Goal: Task Accomplishment & Management: Complete application form

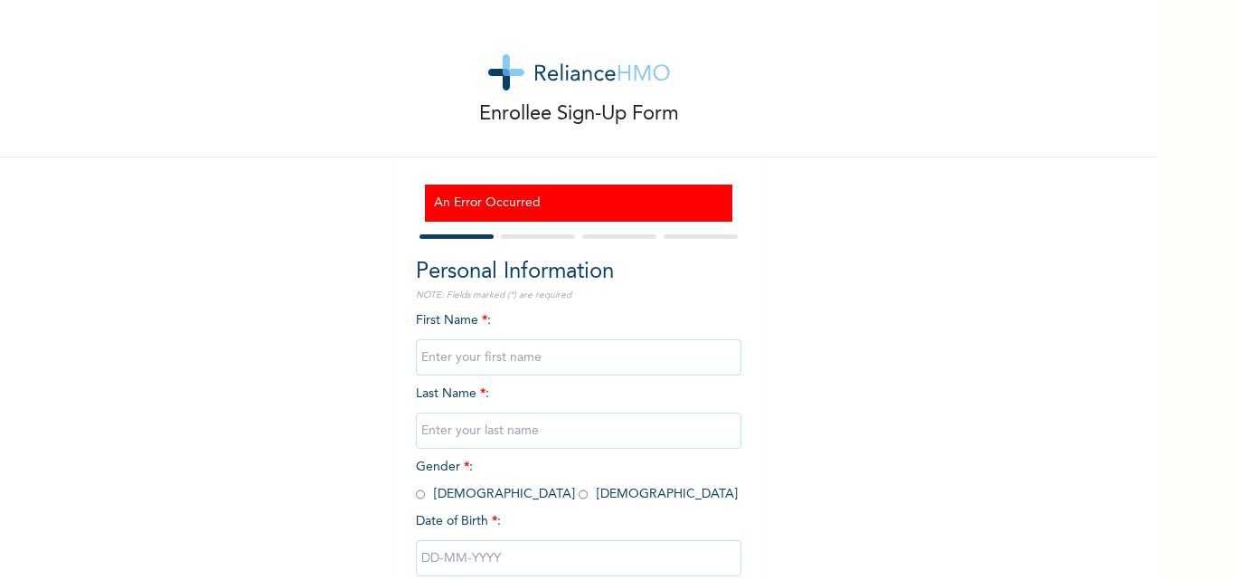
click at [987, 212] on div "Enrollee Sign-Up Form An Error Occurred Personal Information NOTE: Fields marke…" at bounding box center [578, 338] width 1157 height 677
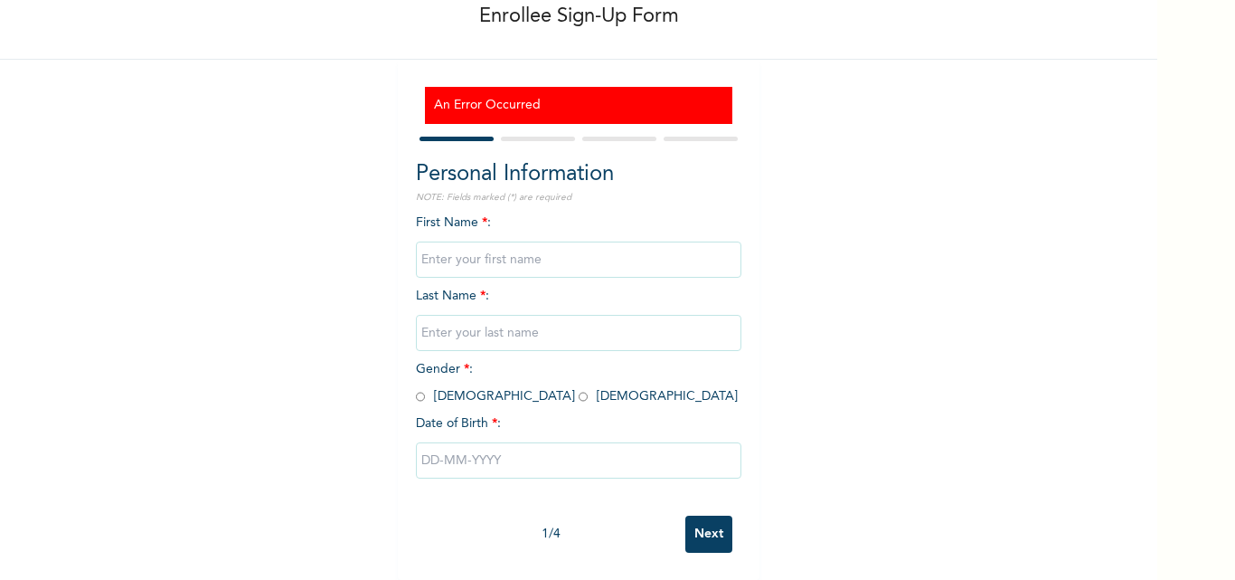
scroll to position [111, 0]
click at [464, 248] on input "text" at bounding box center [579, 259] width 326 height 36
type input "r"
type input "REJOICE"
click at [462, 318] on input "text" at bounding box center [579, 333] width 326 height 36
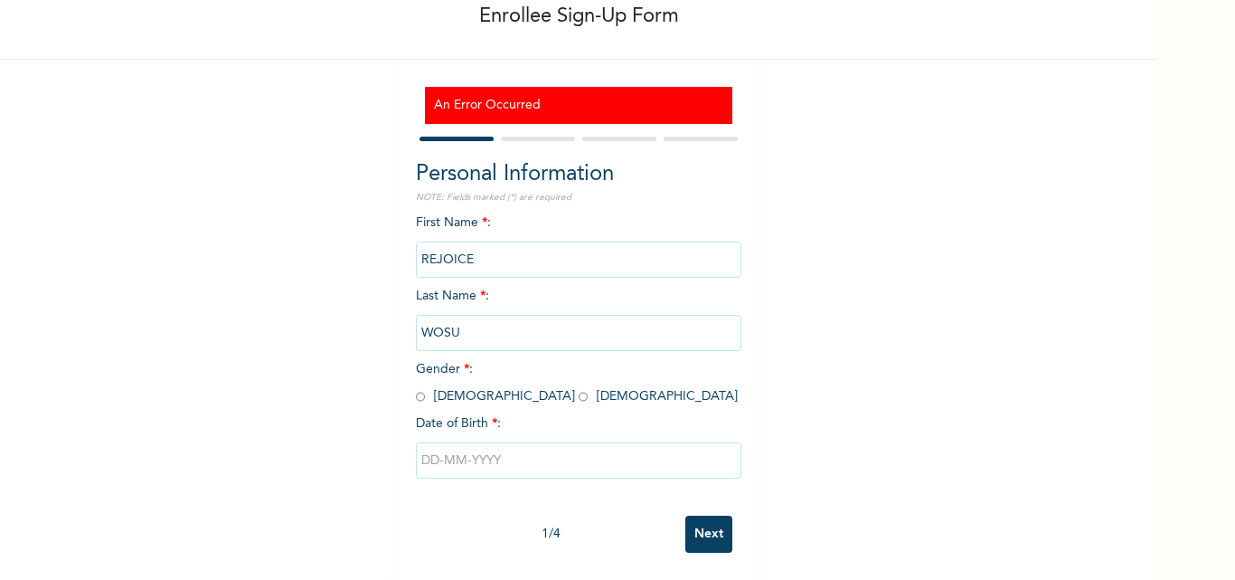
type input "WOSU"
click at [579, 388] on input "radio" at bounding box center [583, 396] width 9 height 17
radio input "true"
click at [428, 450] on input "text" at bounding box center [579, 460] width 326 height 36
select select "8"
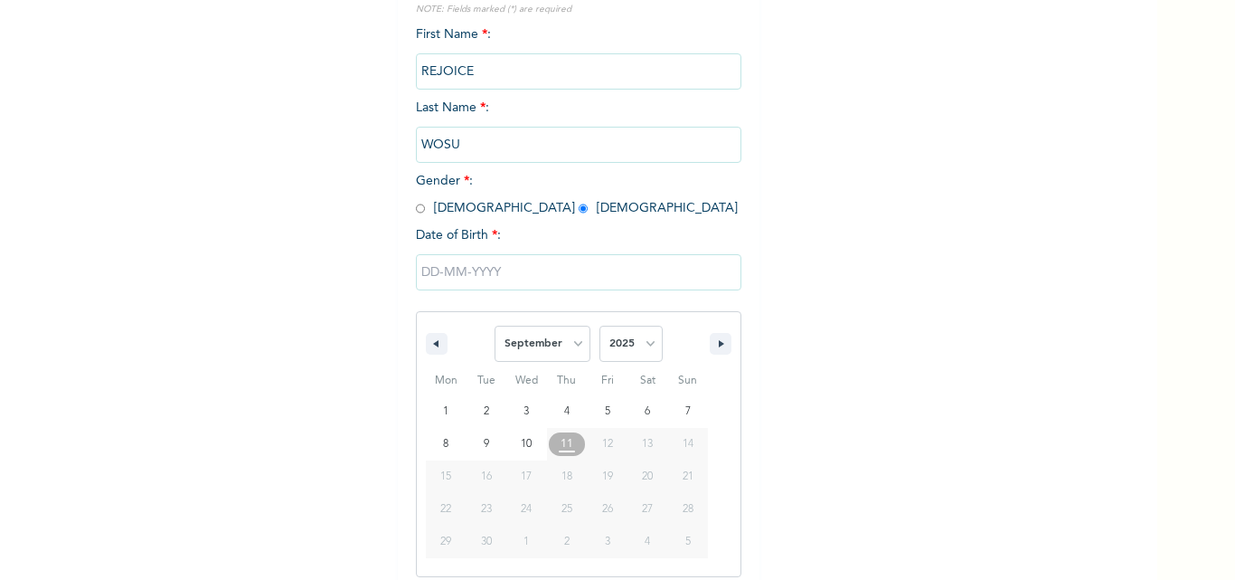
scroll to position [297, 0]
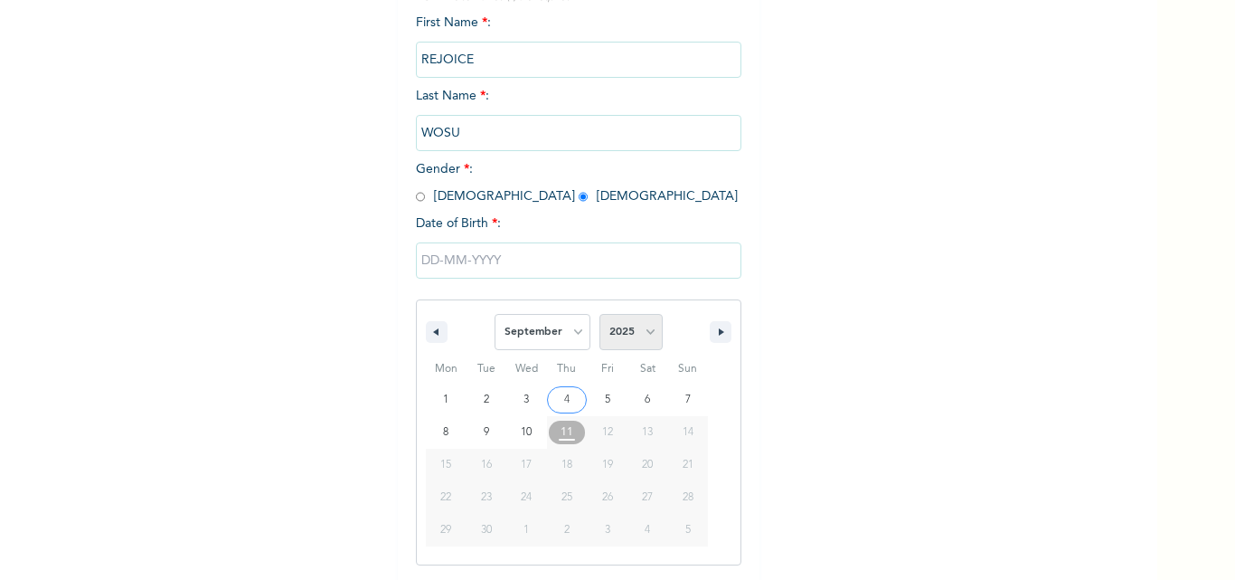
click at [633, 336] on select "2025 2024 2023 2022 2021 2020 2019 2018 2017 2016 2015 2014 2013 2012 2011 2010…" at bounding box center [630, 332] width 63 height 36
select select "1992"
click at [599, 315] on select "2025 2024 2023 2022 2021 2020 2019 2018 2017 2016 2015 2014 2013 2012 2011 2010…" at bounding box center [630, 332] width 63 height 36
click at [567, 328] on select "January February March April May June July August September October November De…" at bounding box center [543, 332] width 96 height 36
select select "1"
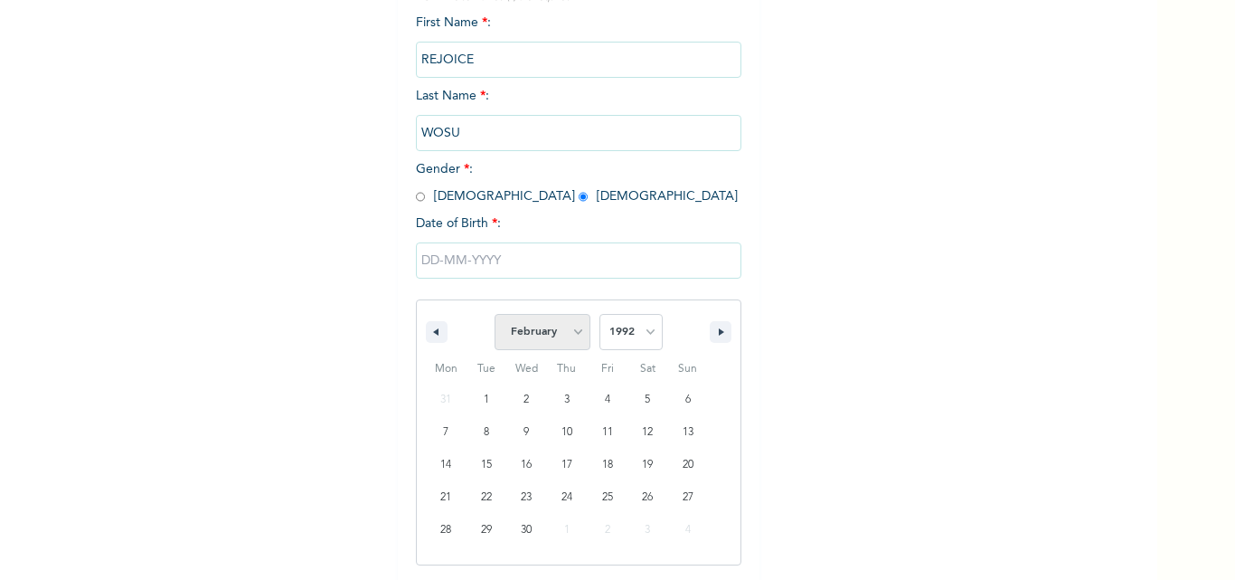
click at [495, 315] on select "January February March April May June July August September October November De…" at bounding box center [543, 332] width 96 height 36
type input "[DATE]"
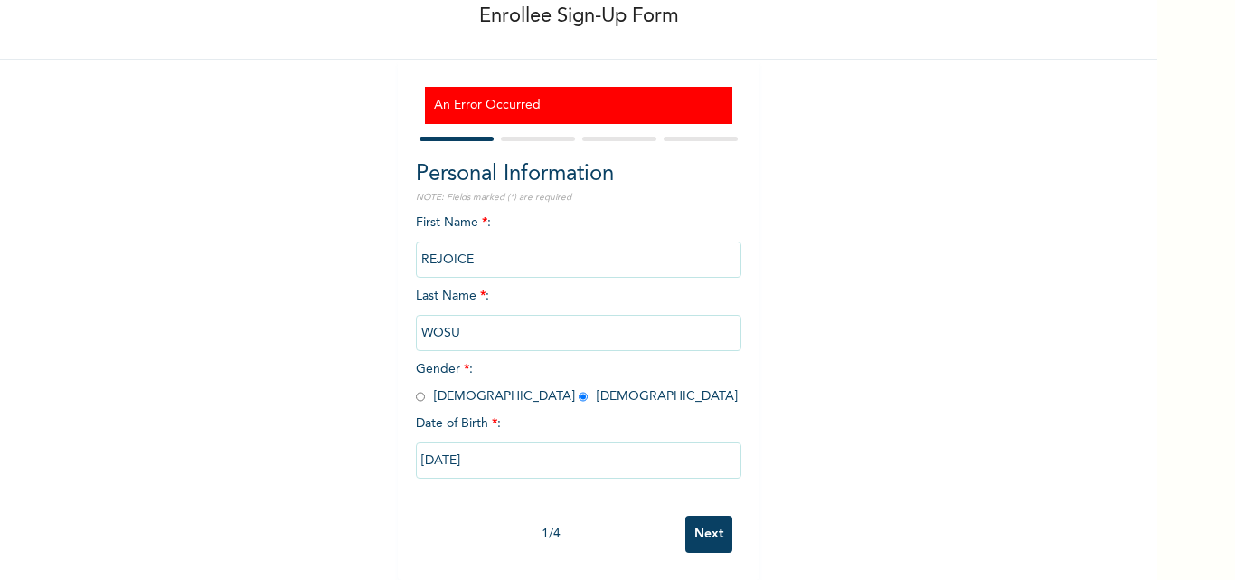
click at [700, 515] on input "Next" at bounding box center [708, 533] width 47 height 37
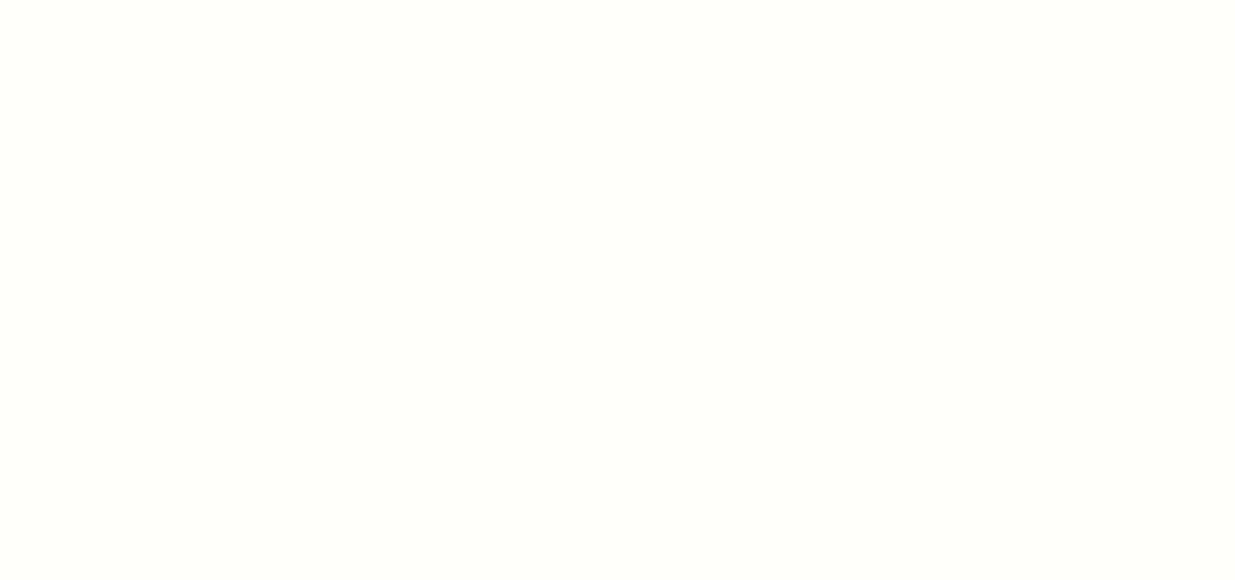
click at [897, 381] on div at bounding box center [617, 290] width 1235 height 580
click at [314, 282] on div at bounding box center [617, 290] width 1235 height 580
click at [1059, 307] on div at bounding box center [617, 290] width 1235 height 580
click at [856, 537] on div at bounding box center [617, 290] width 1235 height 580
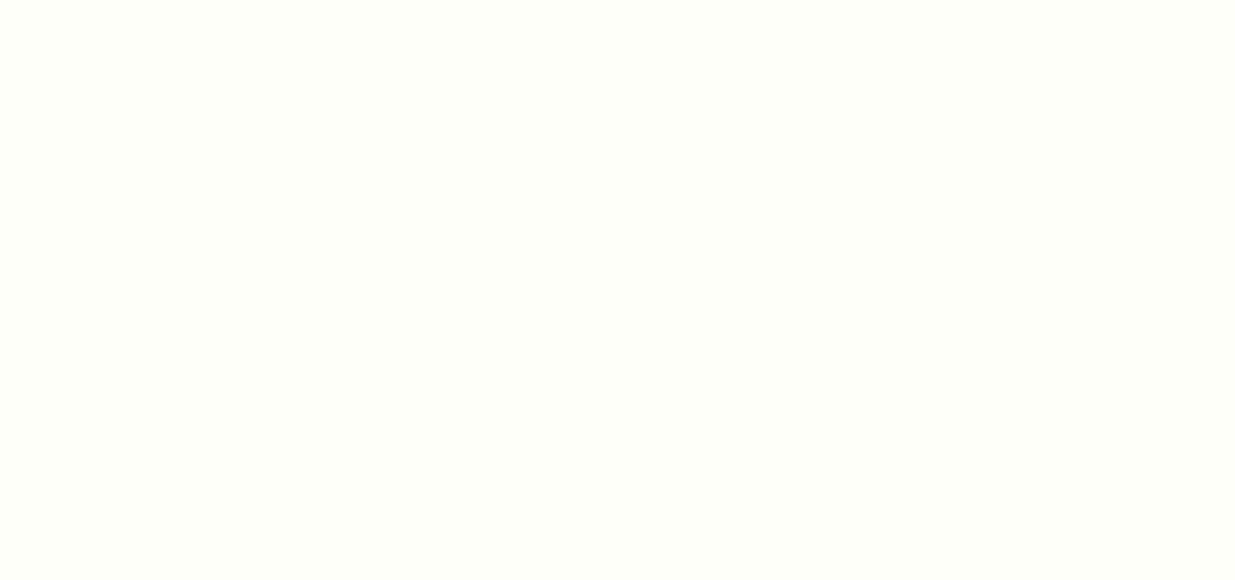
click at [856, 537] on div at bounding box center [617, 290] width 1235 height 580
